Goal: Information Seeking & Learning: Learn about a topic

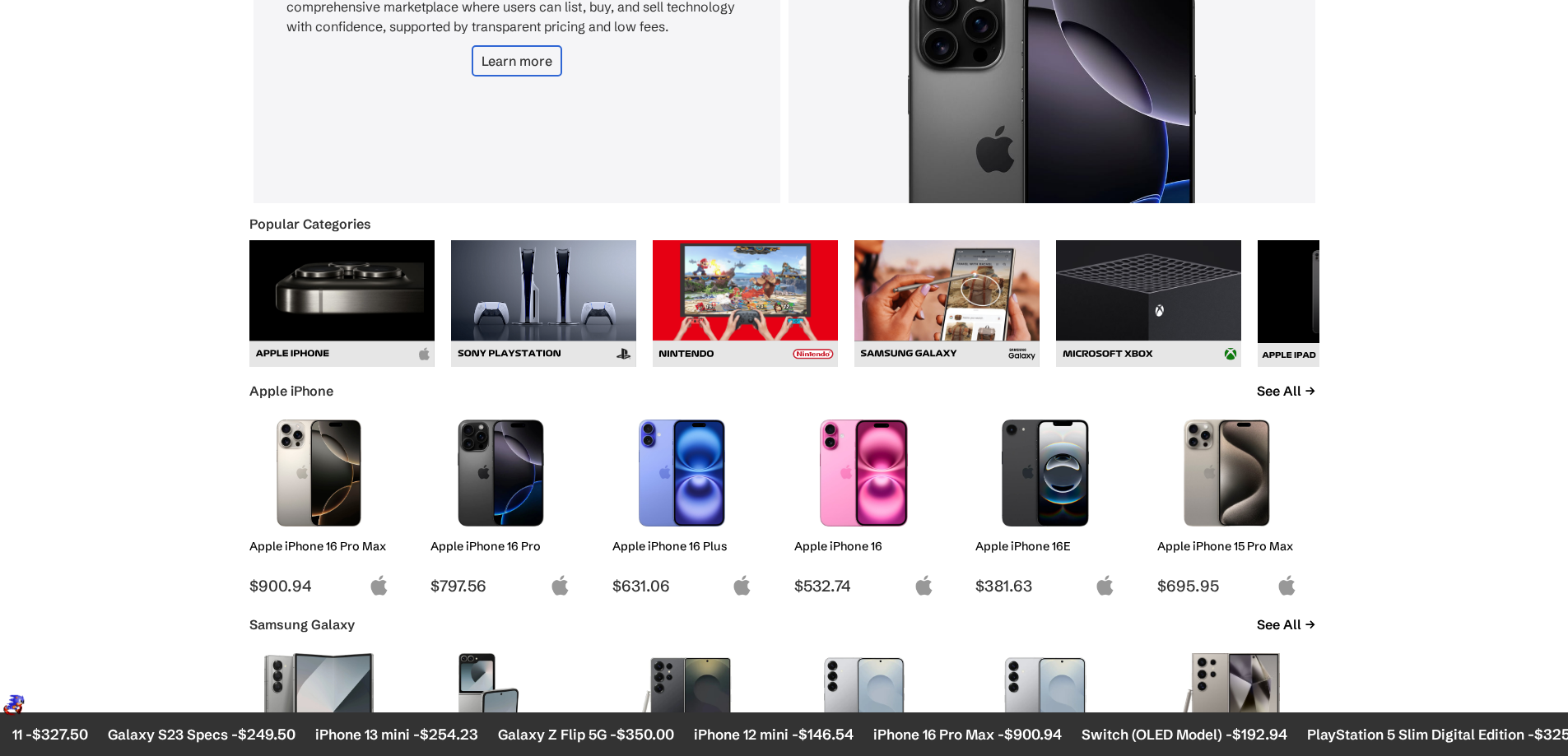
scroll to position [549, 0]
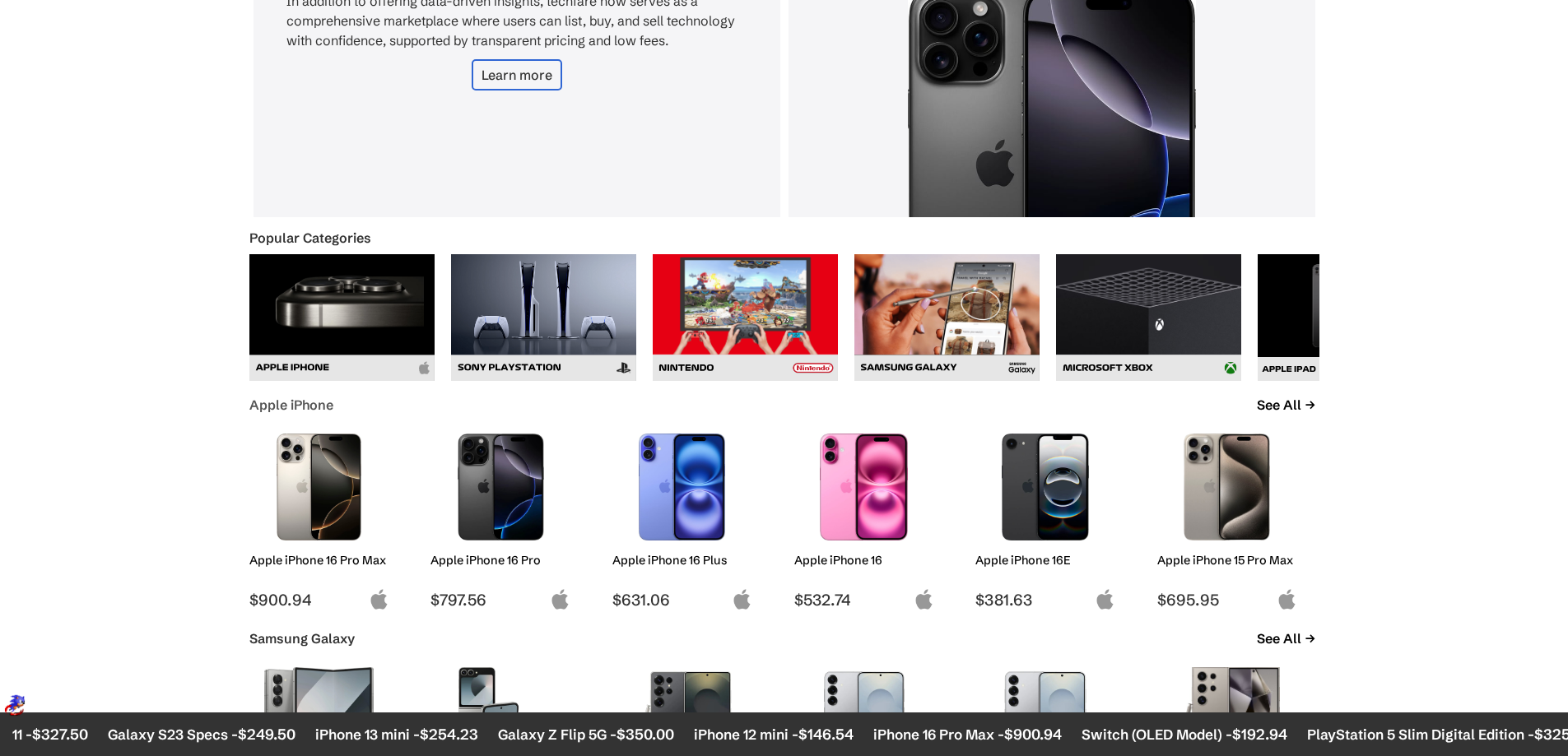
click at [322, 401] on link "Apple iPhone" at bounding box center [291, 404] width 84 height 16
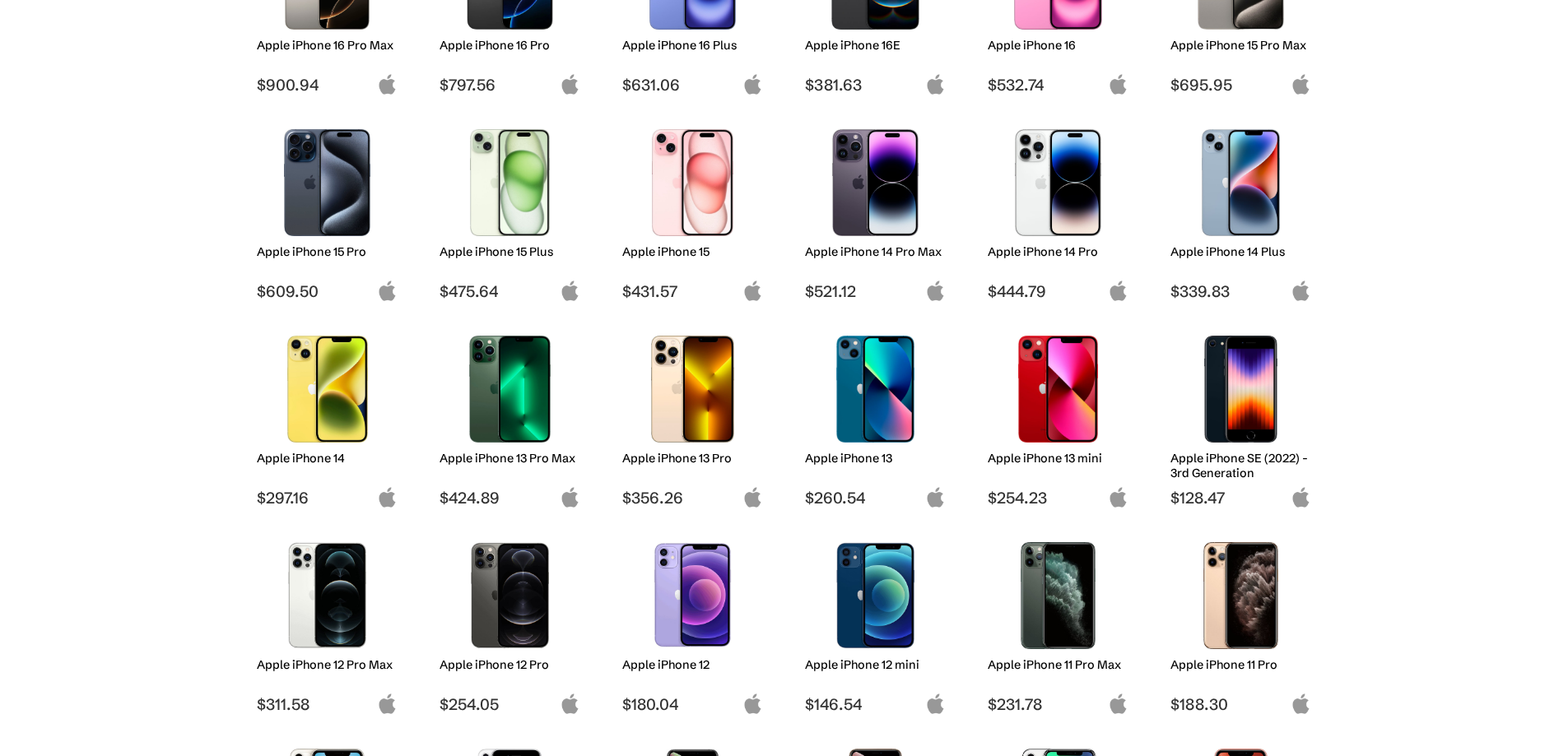
scroll to position [507, 0]
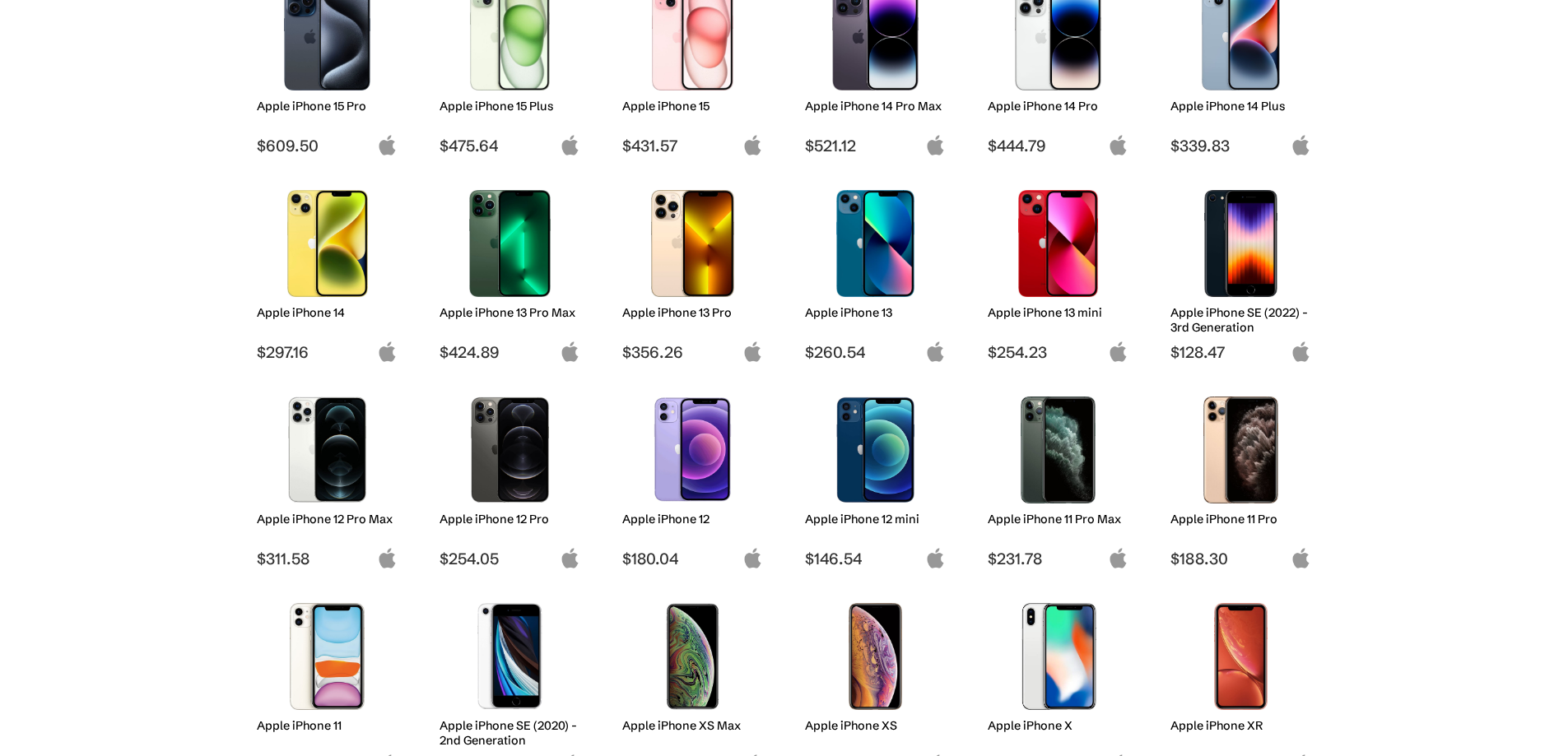
click at [695, 444] on img at bounding box center [692, 450] width 116 height 107
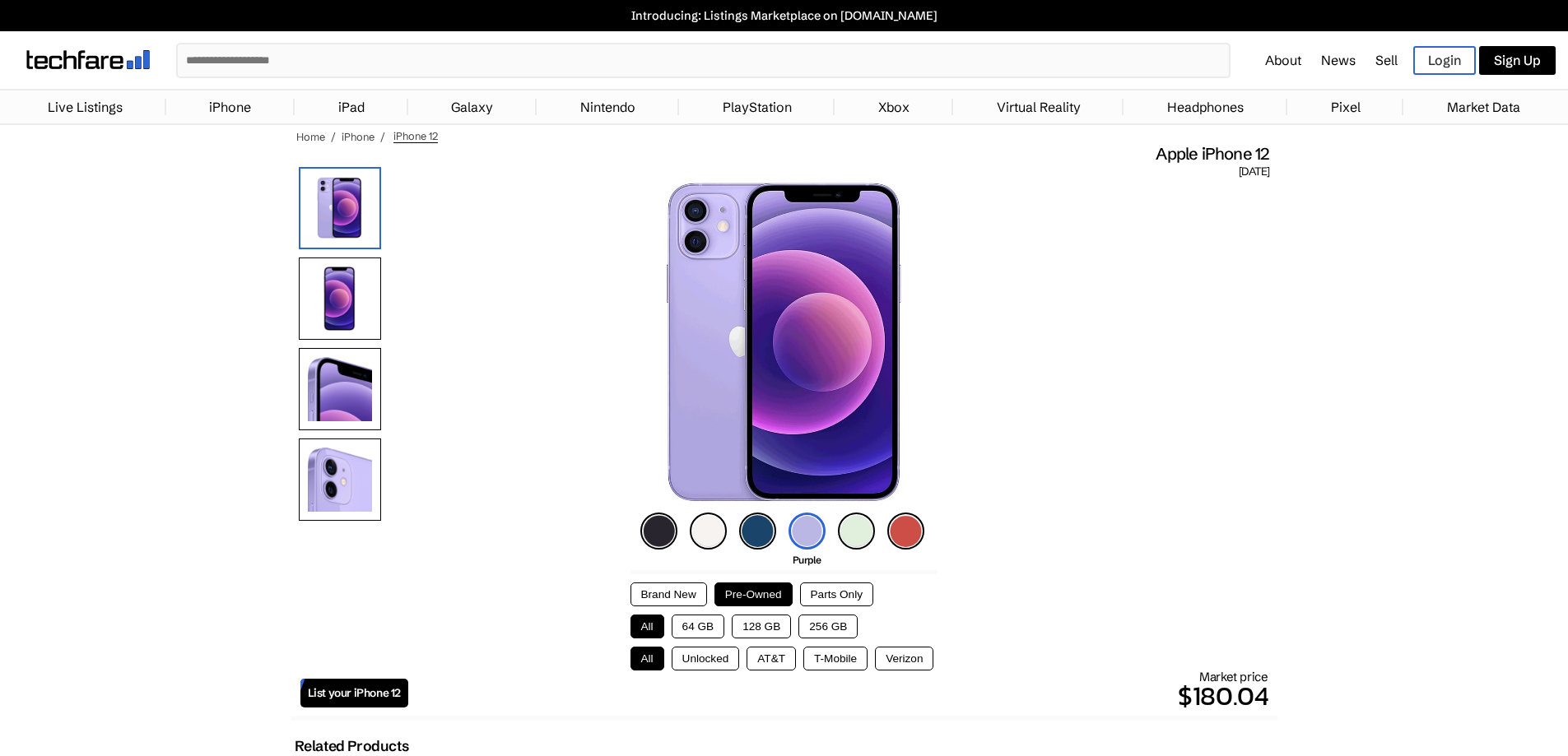
click at [654, 520] on img at bounding box center [658, 531] width 37 height 37
